Goal: Task Accomplishment & Management: Manage account settings

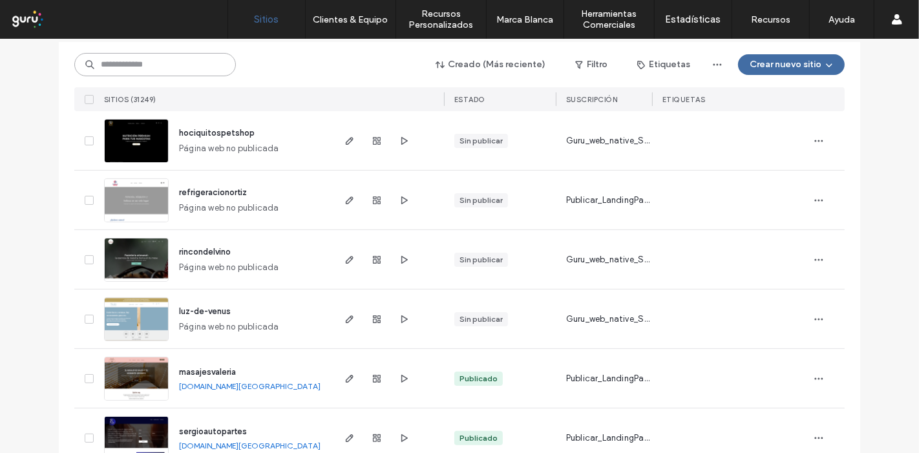
click at [187, 70] on input at bounding box center [155, 64] width 162 height 23
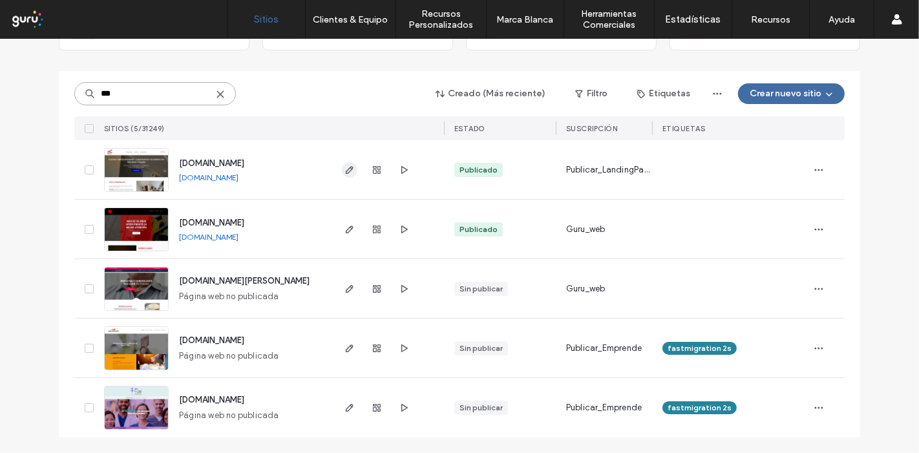
scroll to position [113, 0]
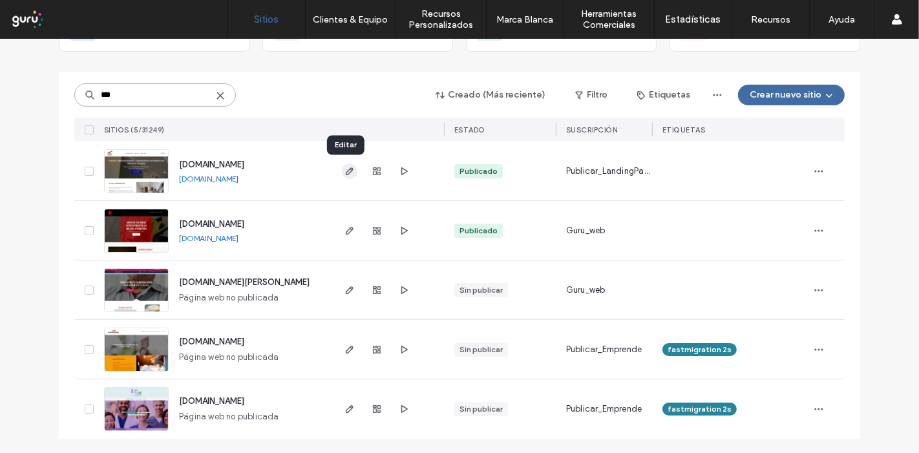
type input "***"
click at [346, 171] on use "button" at bounding box center [350, 171] width 8 height 8
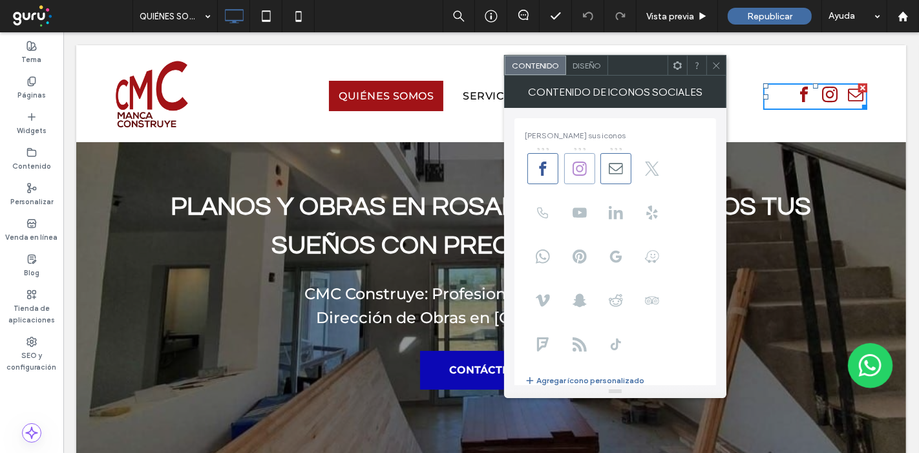
click at [580, 169] on icon at bounding box center [580, 169] width 14 height 14
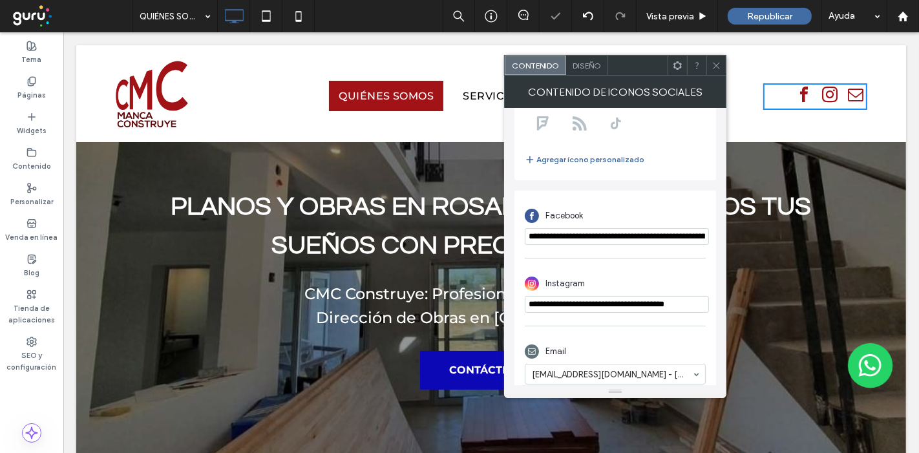
scroll to position [233, 0]
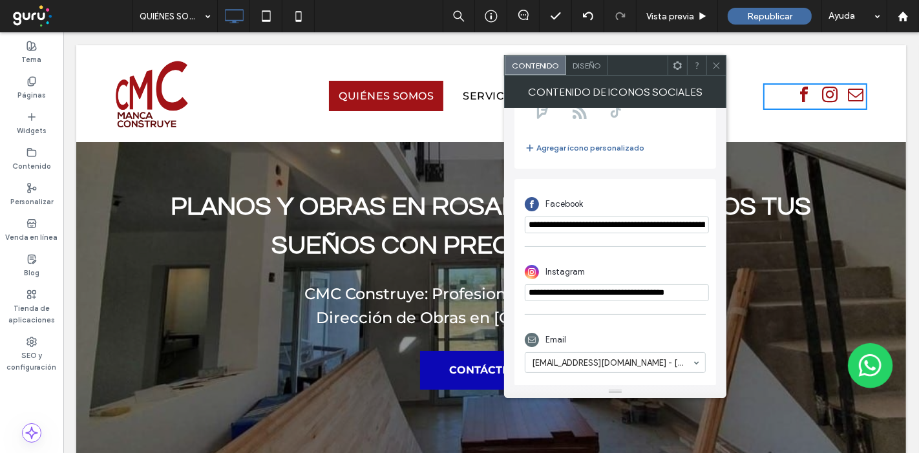
click at [718, 66] on icon at bounding box center [717, 66] width 10 height 10
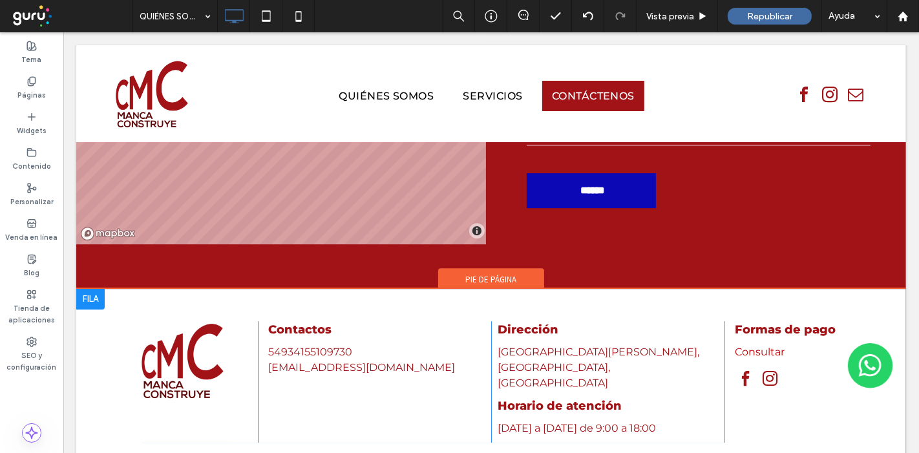
scroll to position [3434, 0]
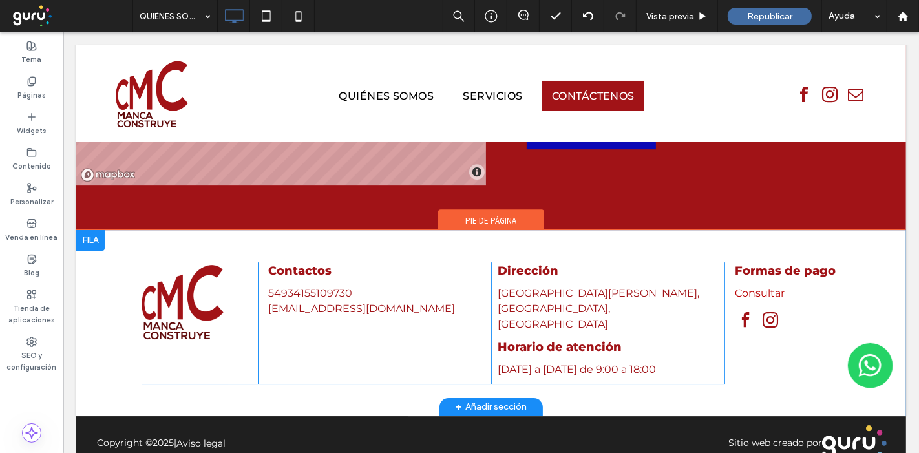
click at [758, 308] on span "instagram" at bounding box center [769, 319] width 23 height 23
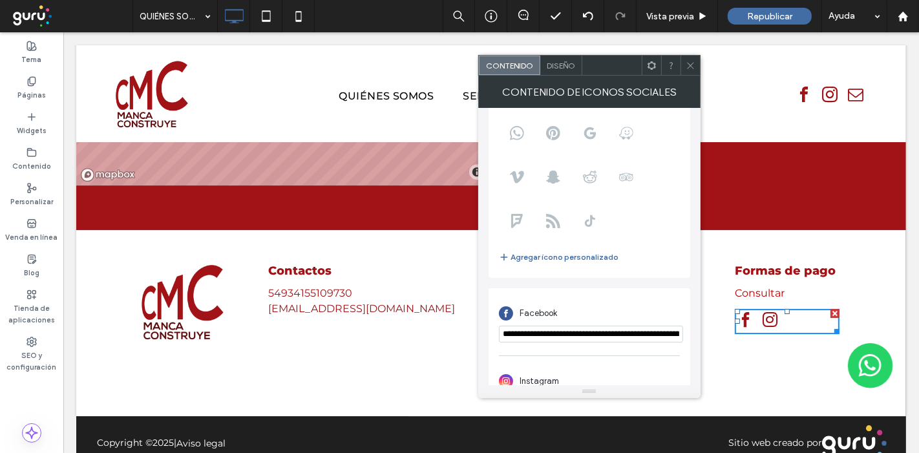
scroll to position [162, 0]
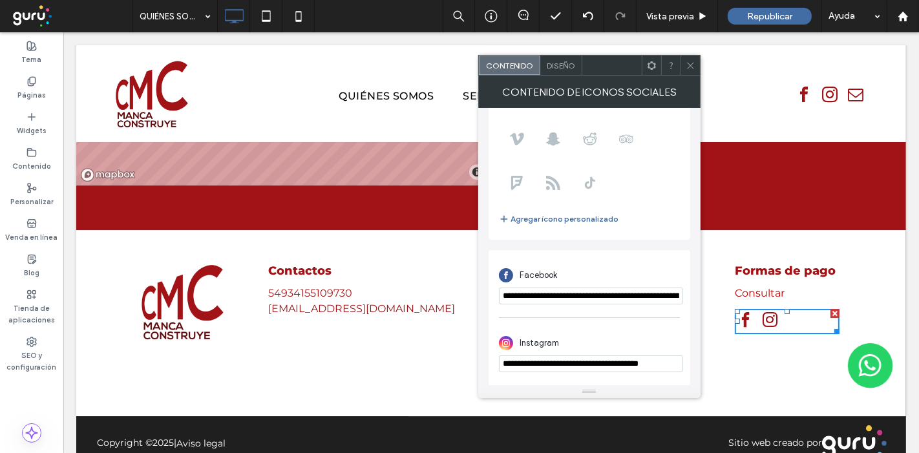
click at [683, 69] on div at bounding box center [690, 65] width 19 height 19
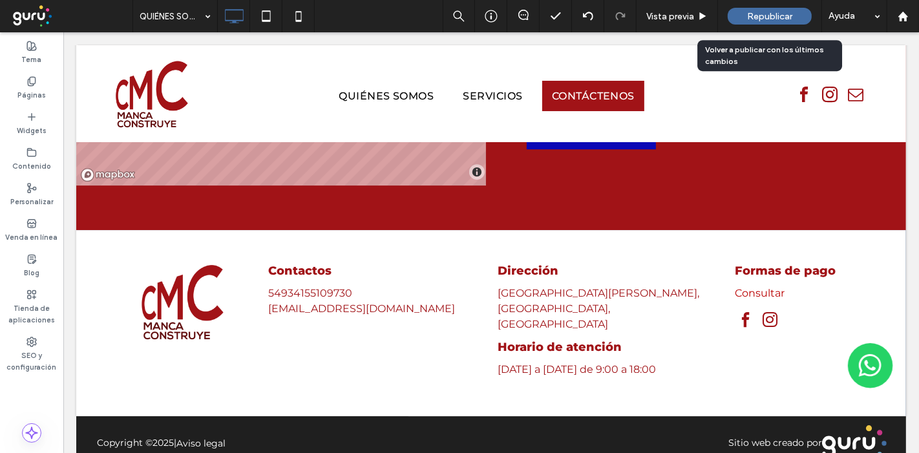
click at [786, 16] on span "Republicar" at bounding box center [769, 16] width 45 height 11
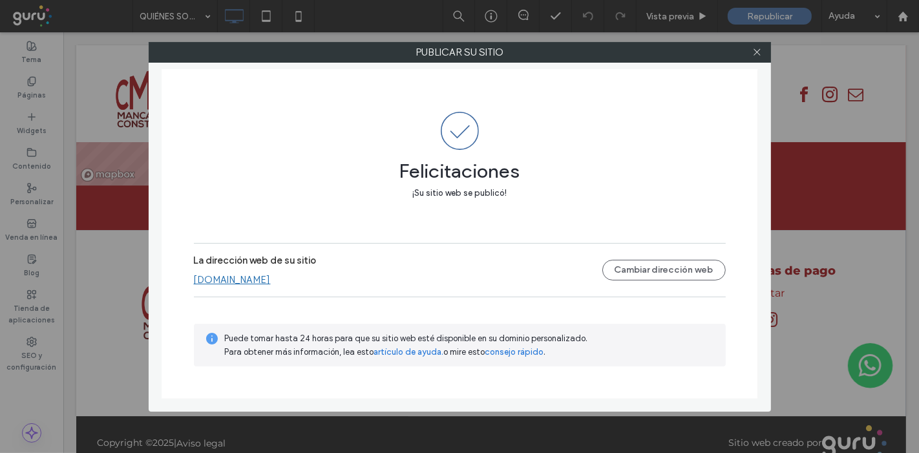
click at [271, 275] on link "[DOMAIN_NAME]" at bounding box center [232, 280] width 77 height 12
click at [756, 52] on icon at bounding box center [758, 52] width 10 height 10
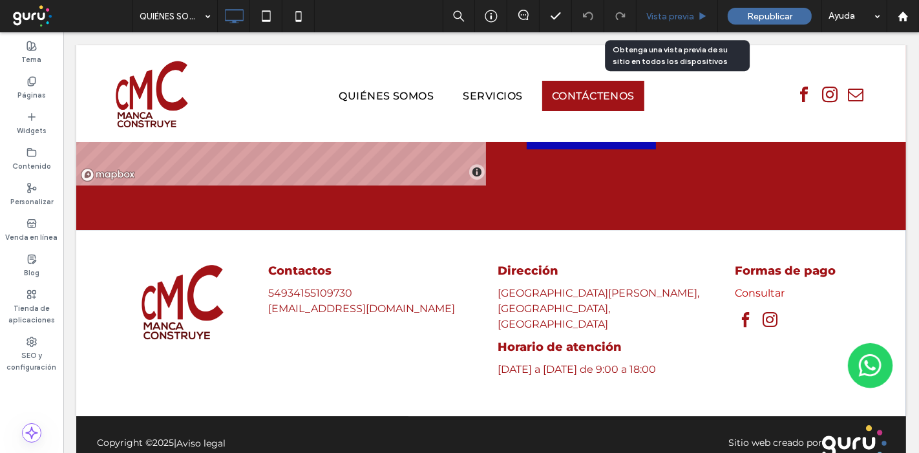
click at [682, 1] on div "Vista previa" at bounding box center [677, 16] width 81 height 32
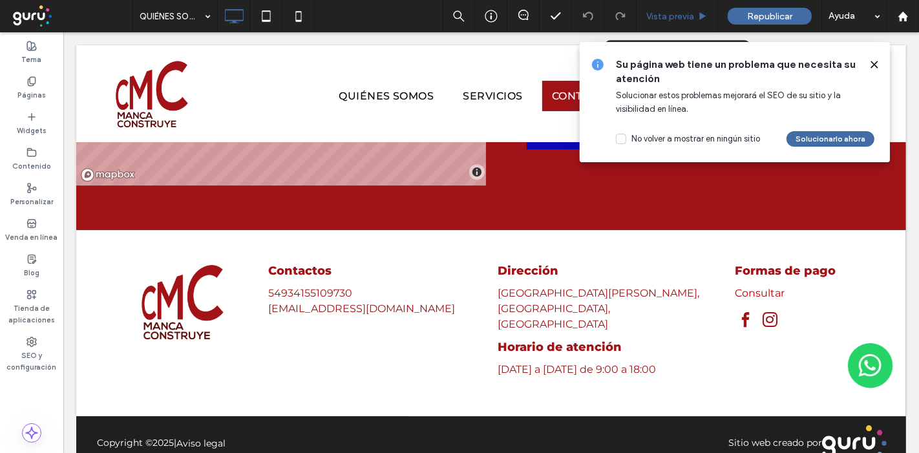
click at [682, 9] on div "Vista previa" at bounding box center [677, 16] width 81 height 32
click at [833, 138] on button "Solucionarlo ahora" at bounding box center [831, 139] width 88 height 16
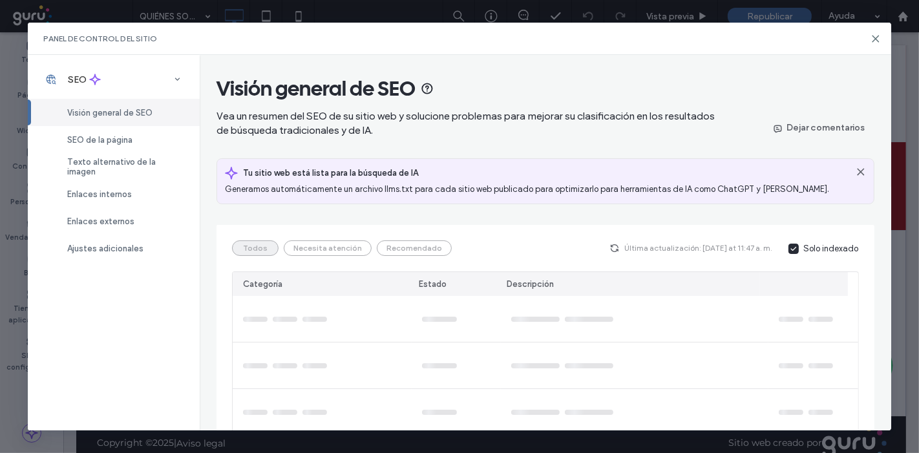
scroll to position [144, 0]
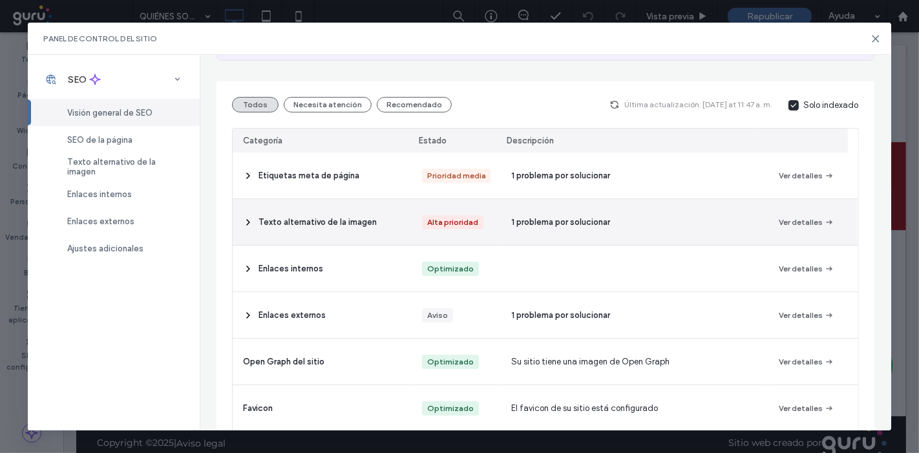
click at [382, 222] on div "Texto alternativo de la imagen" at bounding box center [322, 222] width 178 height 46
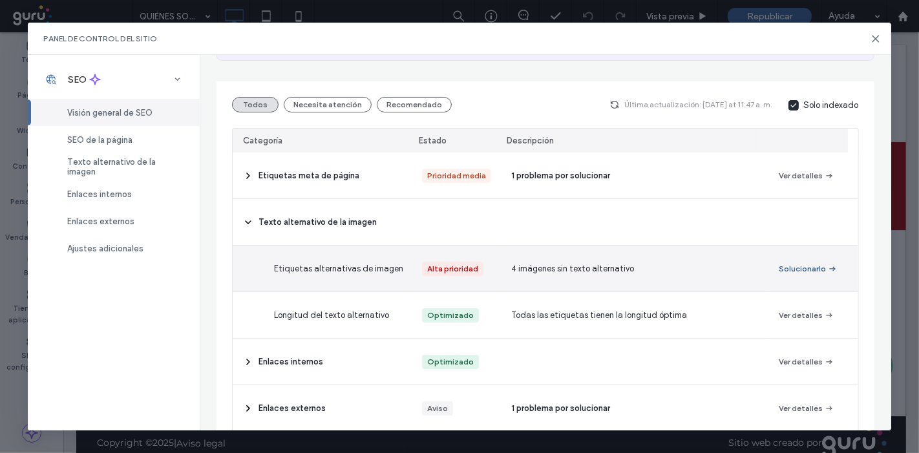
click at [786, 270] on button "Solucionarlo" at bounding box center [808, 269] width 59 height 16
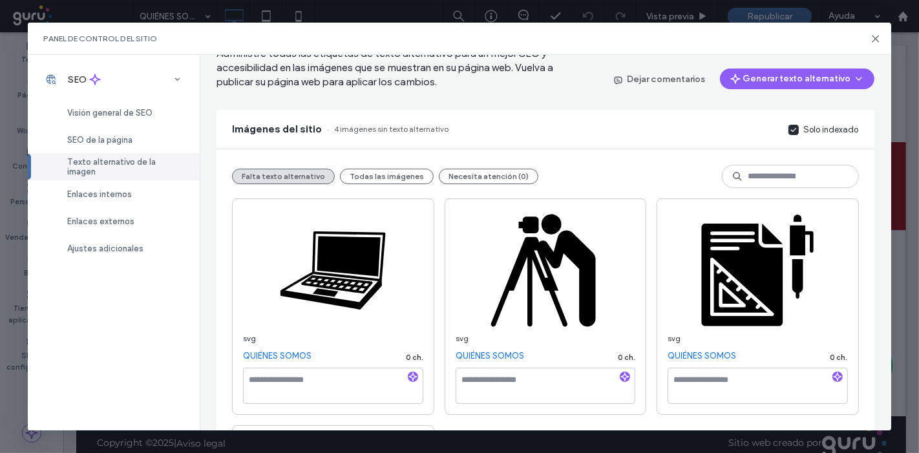
scroll to position [0, 0]
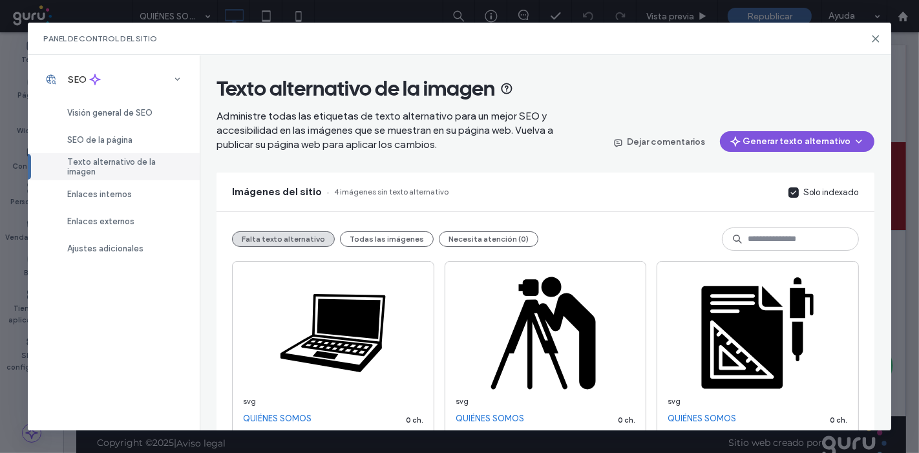
click at [820, 137] on button "Generar texto alternativo" at bounding box center [797, 141] width 155 height 21
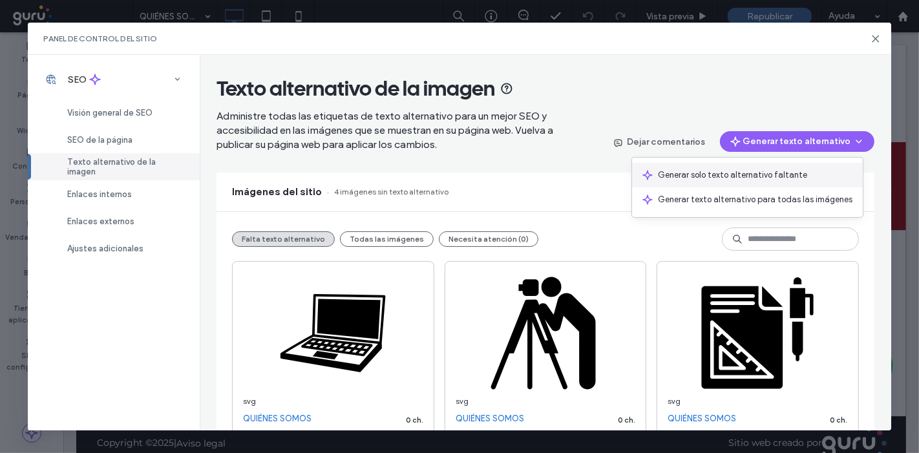
click at [766, 169] on span "Generar solo texto alternativo faltante" at bounding box center [732, 175] width 149 height 13
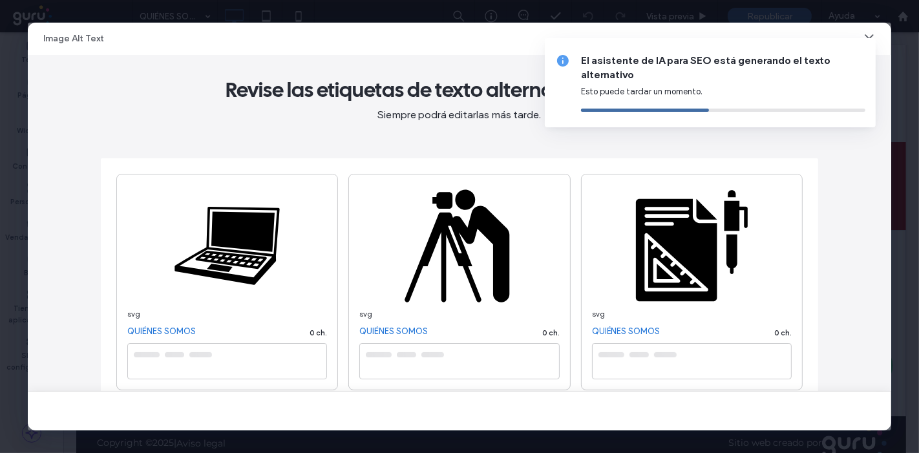
type textarea "**********"
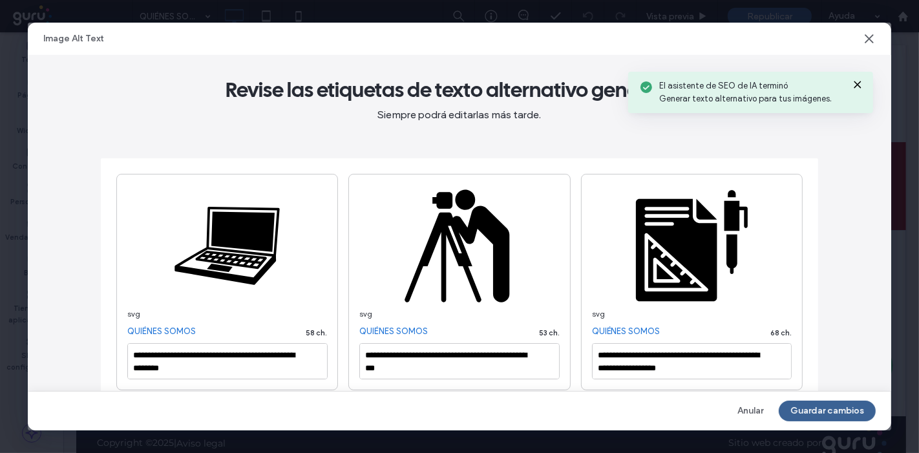
click at [815, 413] on button "Guardar cambios" at bounding box center [827, 411] width 97 height 21
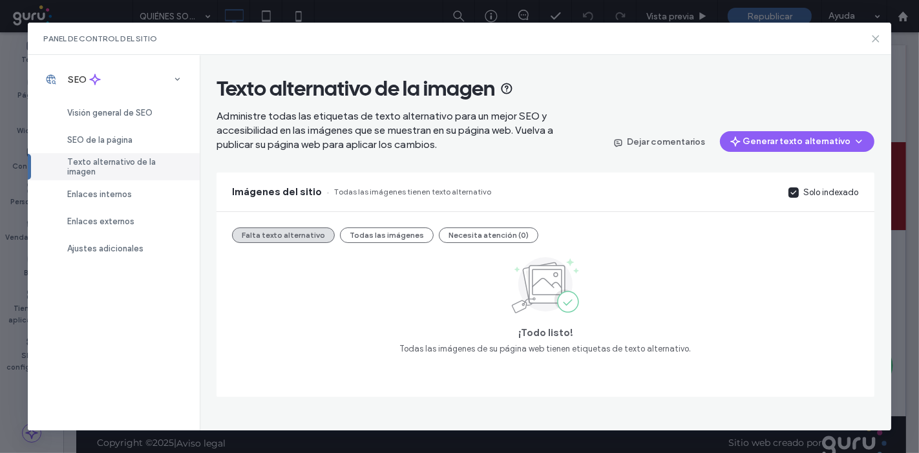
click at [874, 38] on icon at bounding box center [876, 39] width 10 height 10
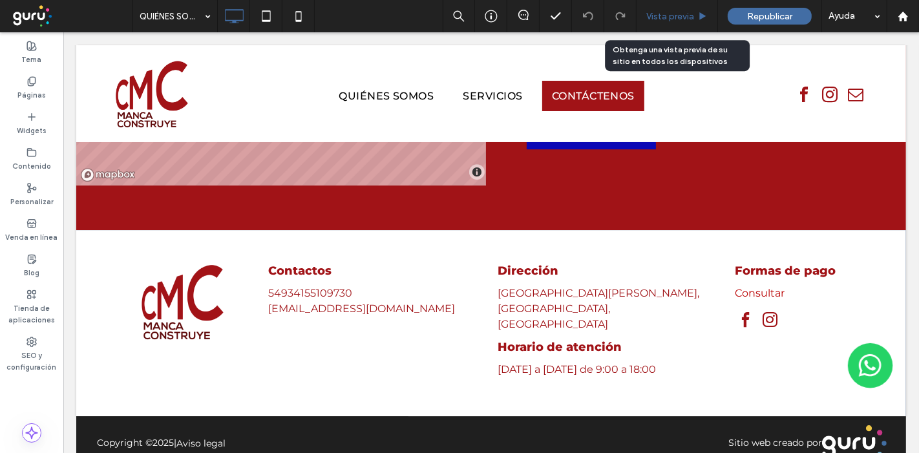
click at [681, 14] on span "Vista previa" at bounding box center [671, 16] width 48 height 11
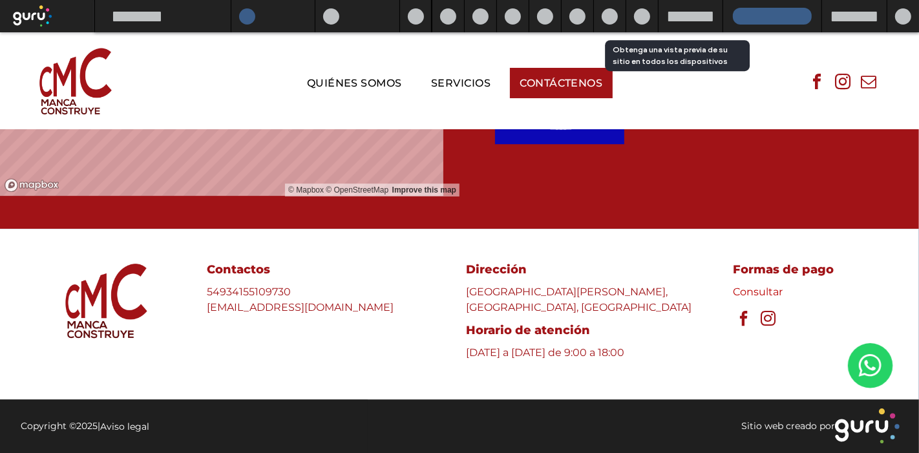
scroll to position [3380, 0]
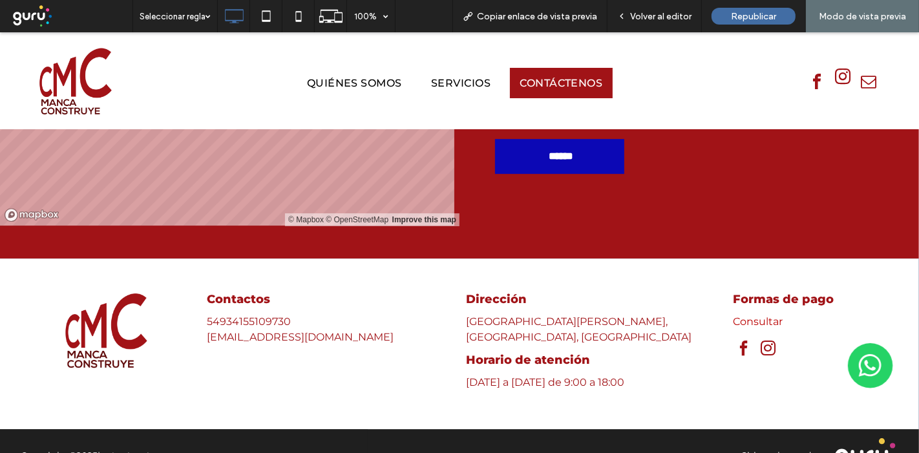
click at [835, 77] on span "instagram" at bounding box center [843, 76] width 23 height 23
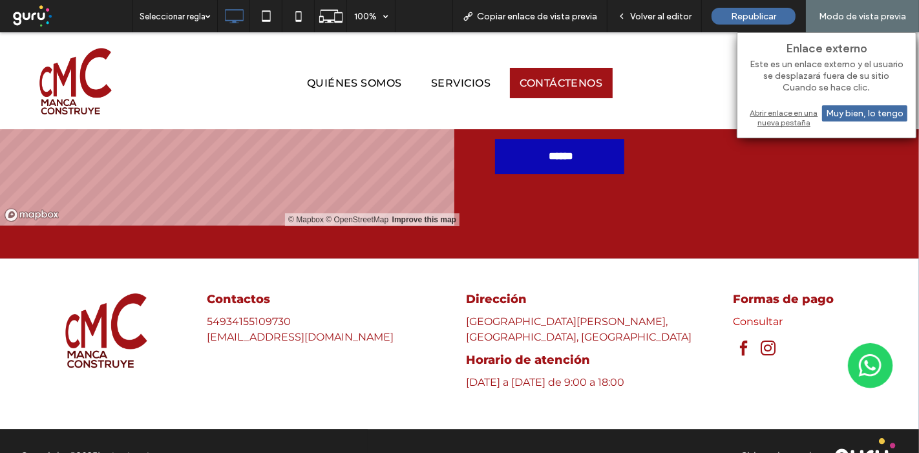
click at [761, 115] on div "Abrir enlace en una nueva pestaña" at bounding box center [827, 117] width 162 height 23
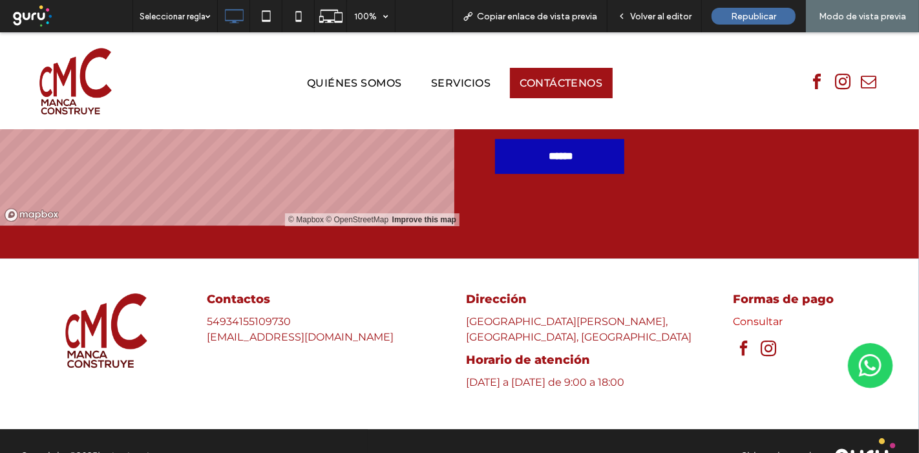
click at [764, 337] on span "instagram" at bounding box center [768, 348] width 23 height 23
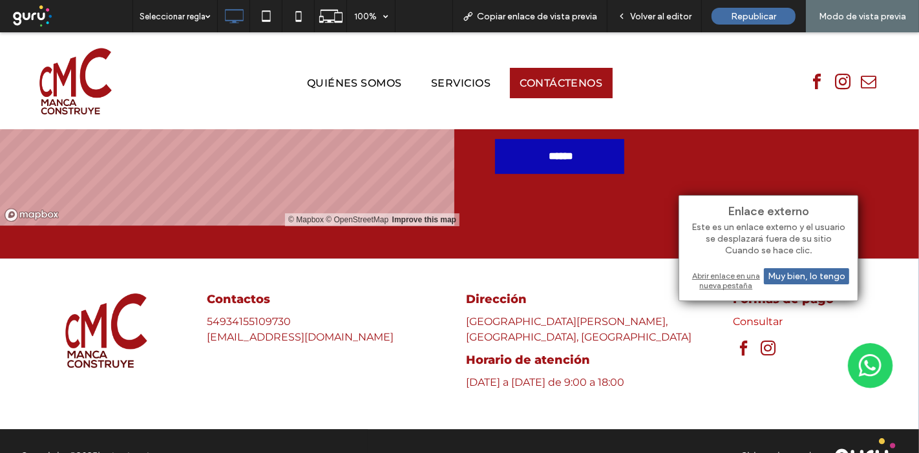
click at [729, 275] on div "Abrir enlace en una nueva pestaña" at bounding box center [769, 280] width 162 height 23
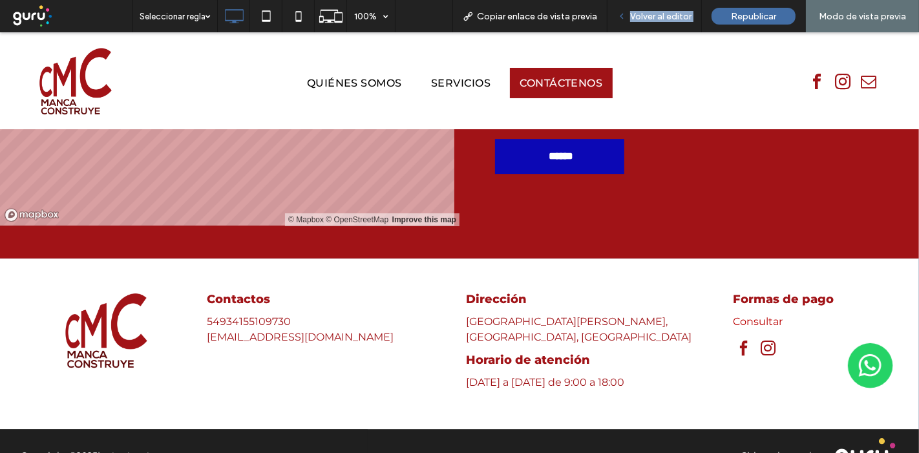
click at [610, 21] on div "Copiar enlace de vista previa Volver al editor Republicar Modo de vista previa" at bounding box center [686, 16] width 467 height 32
click at [663, 21] on span "Volver al editor" at bounding box center [660, 16] width 61 height 11
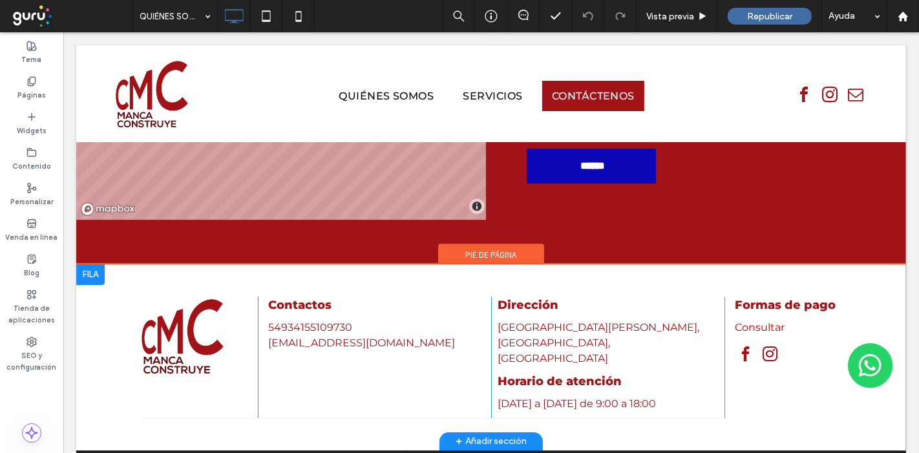
scroll to position [3434, 0]
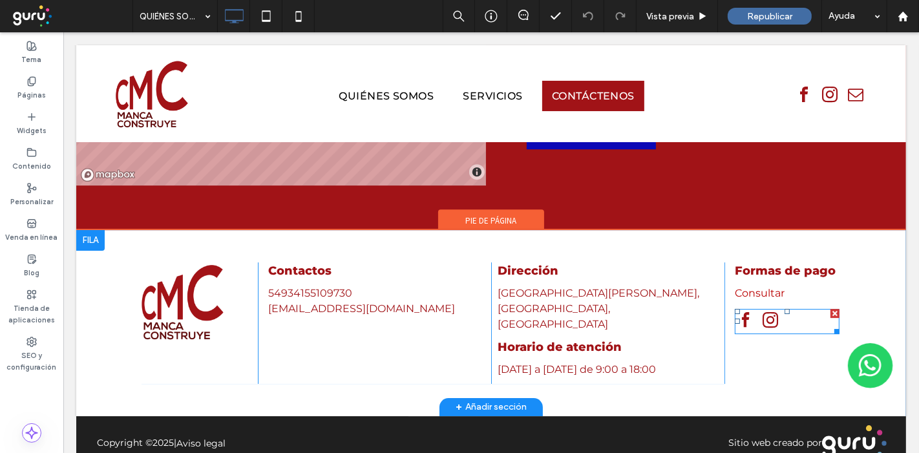
click at [762, 308] on span "instagram" at bounding box center [769, 319] width 23 height 23
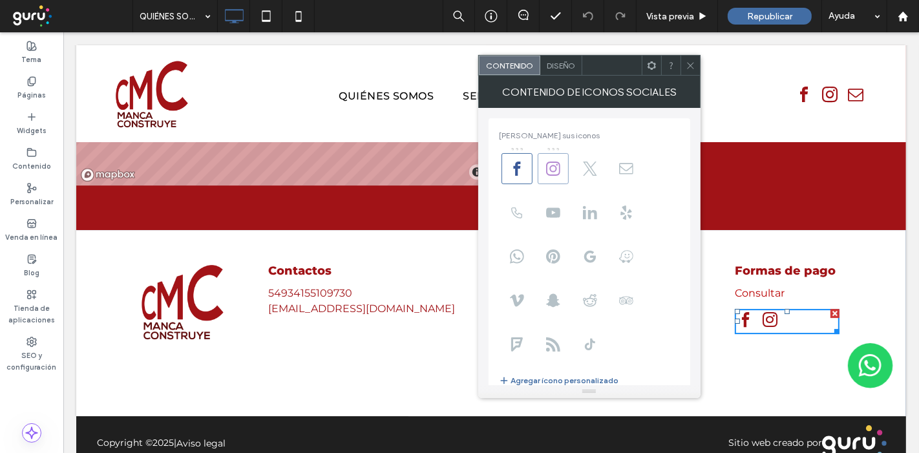
click at [550, 169] on icon at bounding box center [553, 169] width 14 height 14
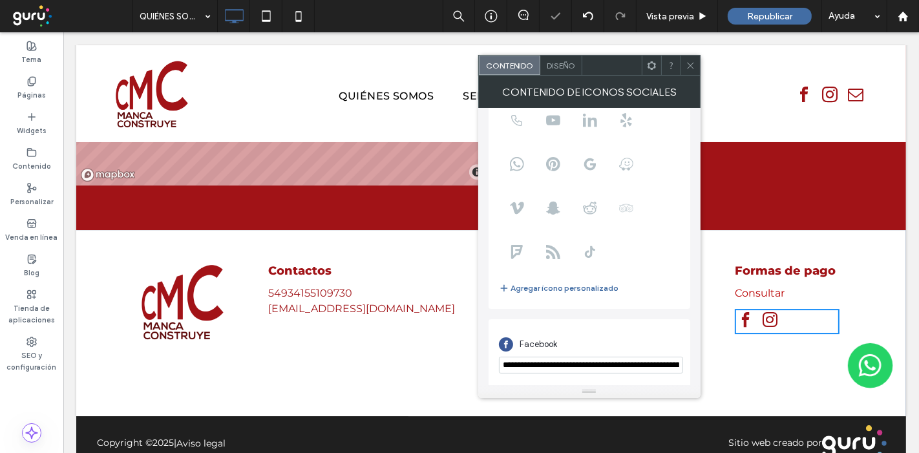
scroll to position [162, 0]
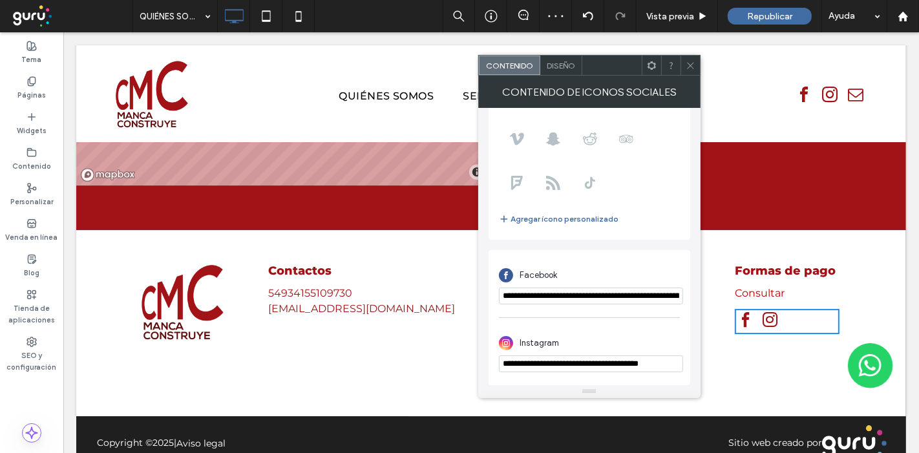
click at [683, 60] on div at bounding box center [690, 65] width 19 height 19
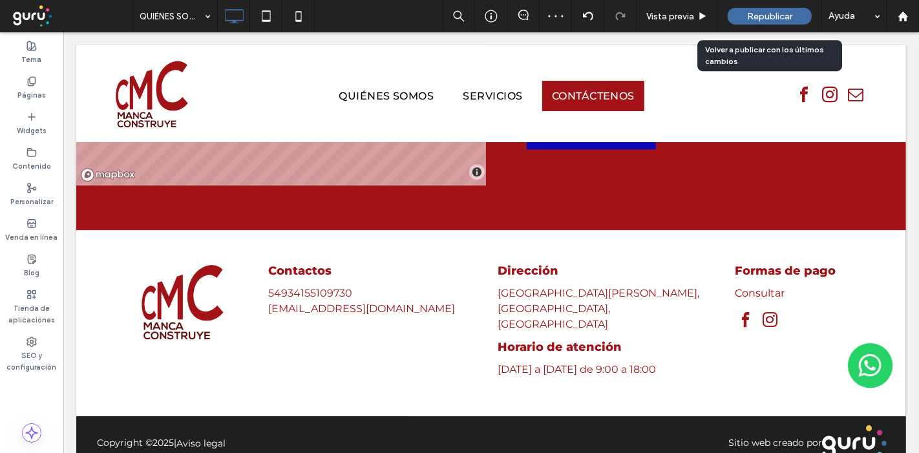
click at [772, 16] on span "Republicar" at bounding box center [769, 16] width 45 height 11
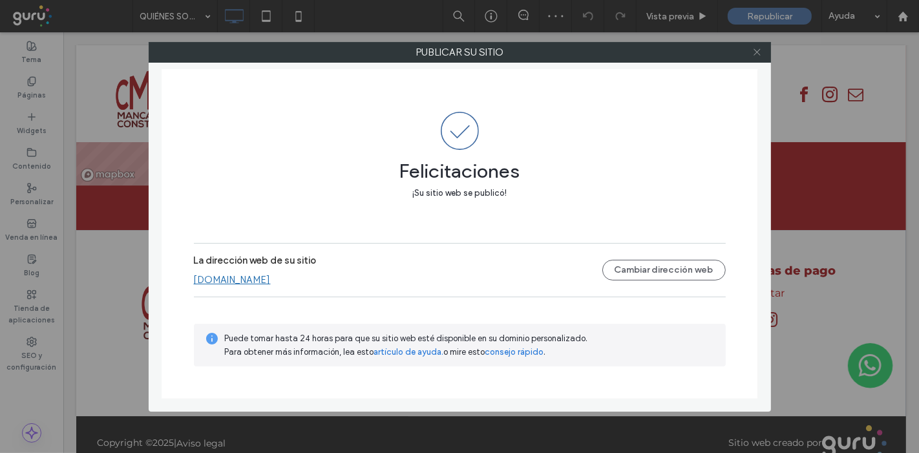
click at [758, 48] on icon at bounding box center [758, 52] width 10 height 10
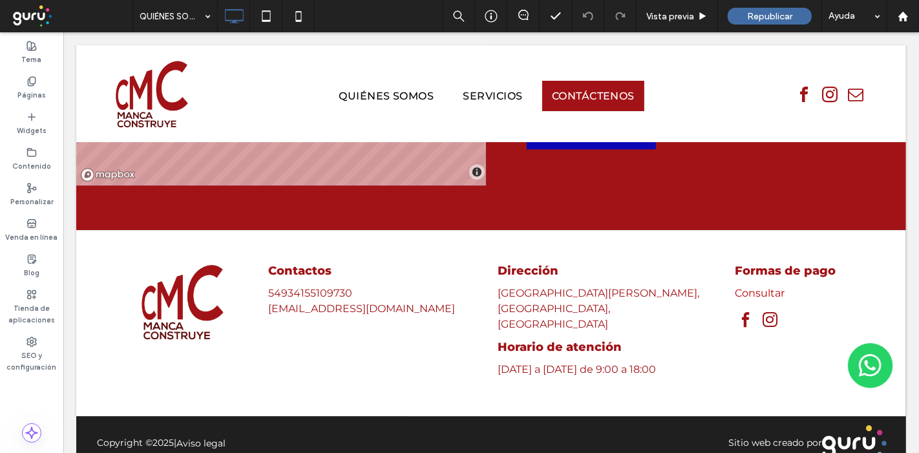
click at [50, 7] on span at bounding box center [71, 16] width 123 height 26
